Goal: Contribute content: Contribute content

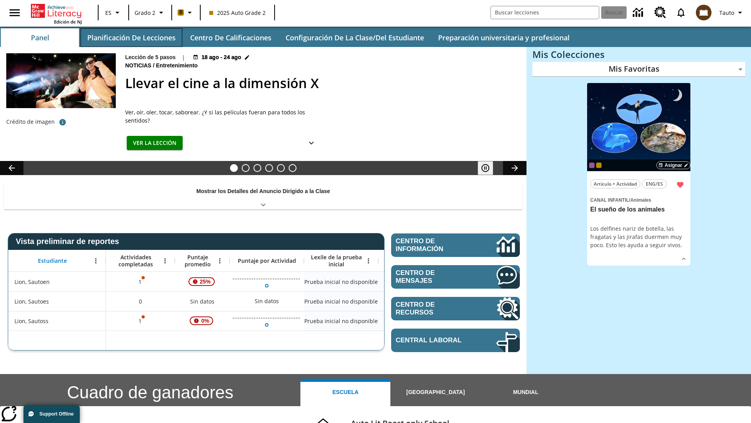
click at [131, 38] on button "Planificación de lecciones" at bounding box center [132, 37] width 102 height 19
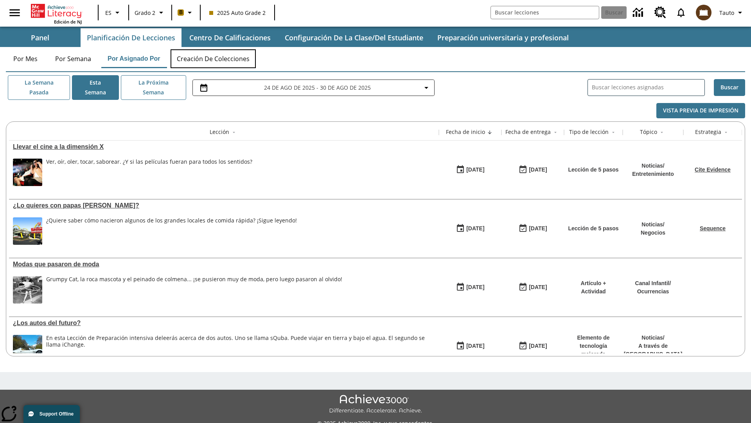
click at [214, 59] on button "Creación de colecciones" at bounding box center [213, 58] width 85 height 19
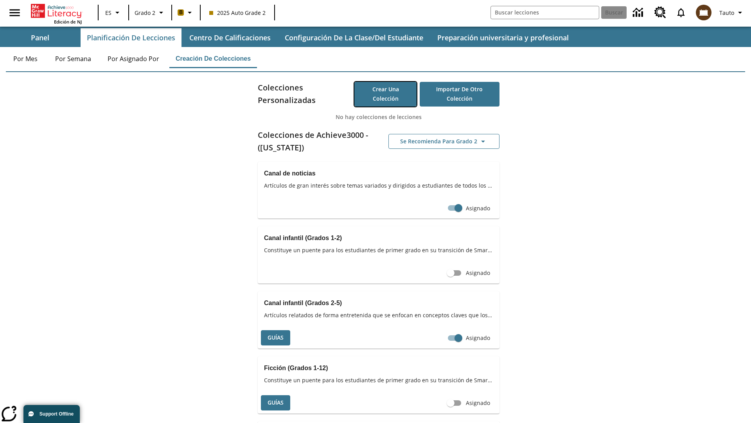
click at [385, 94] on button "Crear una colección" at bounding box center [385, 94] width 62 height 25
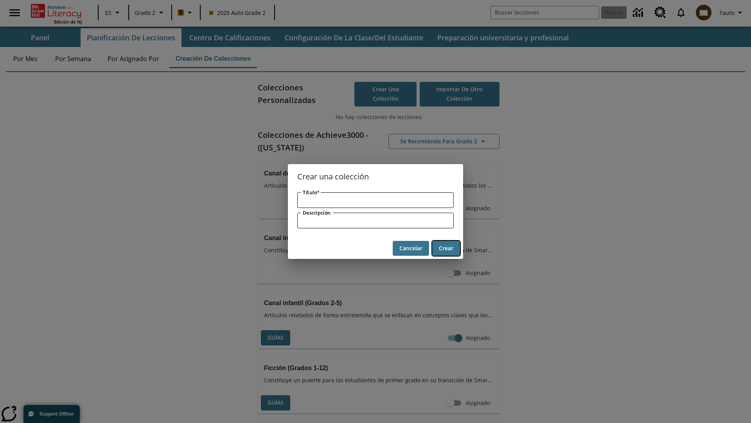
click at [446, 248] on button "Crear" at bounding box center [446, 248] width 28 height 15
type input "Small Fresh Ball"
type input "some collection description"
click at [446, 248] on button "Crear" at bounding box center [446, 248] width 28 height 15
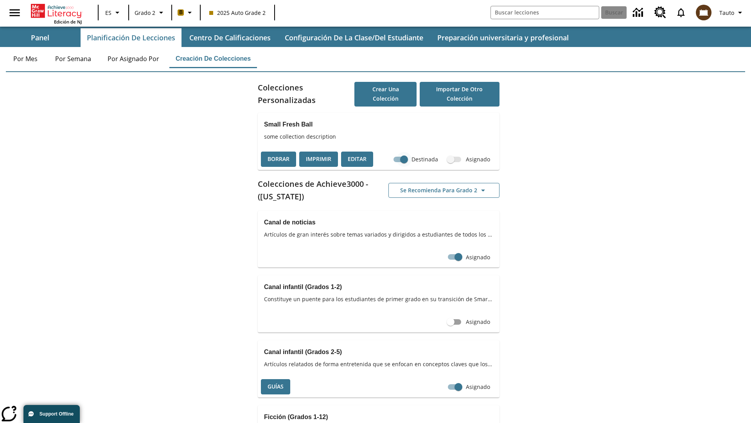
click at [404, 159] on input "Destinada" at bounding box center [404, 159] width 45 height 15
checkbox input "false"
click at [279, 159] on button "Borrar" at bounding box center [278, 158] width 35 height 15
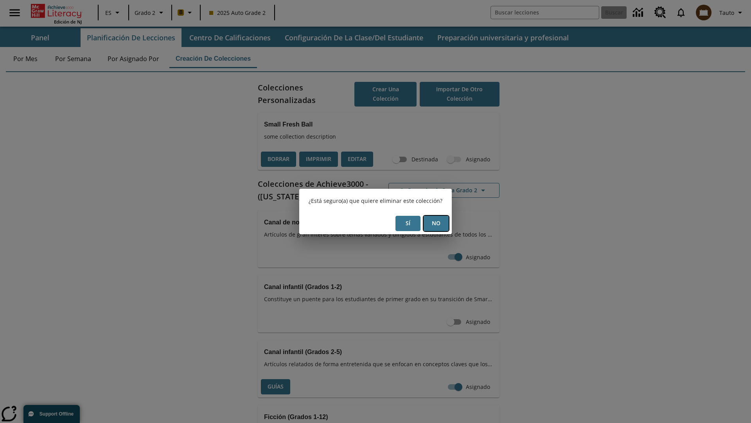
click at [436, 223] on button "No" at bounding box center [436, 223] width 25 height 15
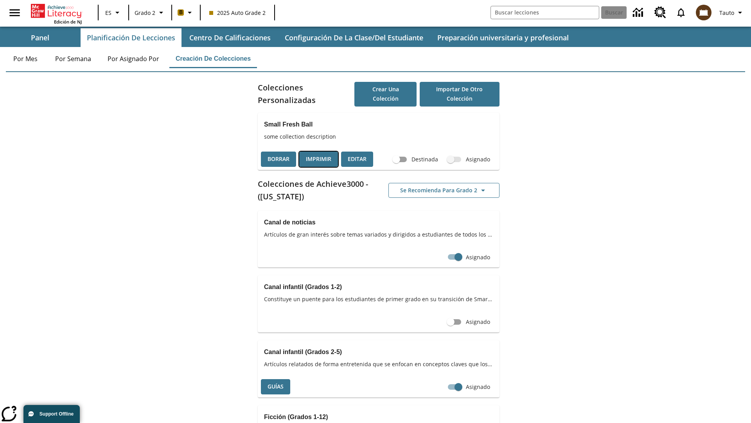
click at [319, 159] on button "Imprimir" at bounding box center [318, 158] width 39 height 15
